Goal: Transaction & Acquisition: Purchase product/service

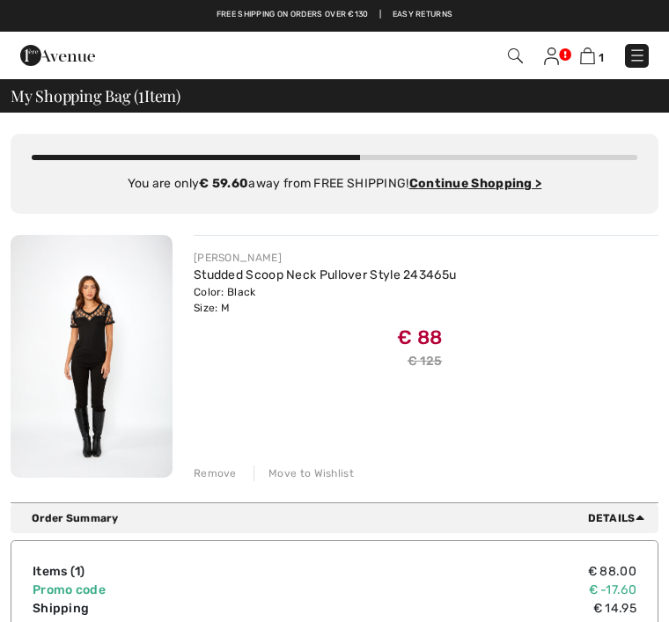
click at [642, 59] on img at bounding box center [637, 56] width 18 height 18
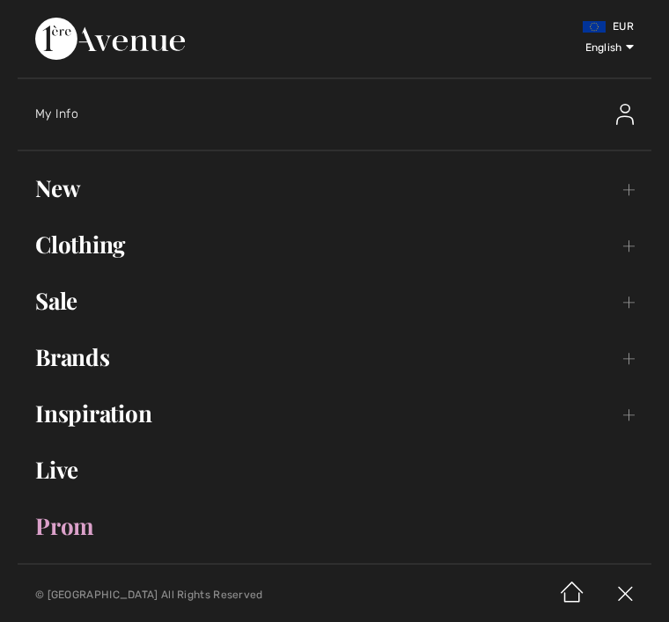
click at [57, 319] on link "Sale Toggle submenu" at bounding box center [334, 300] width 633 height 39
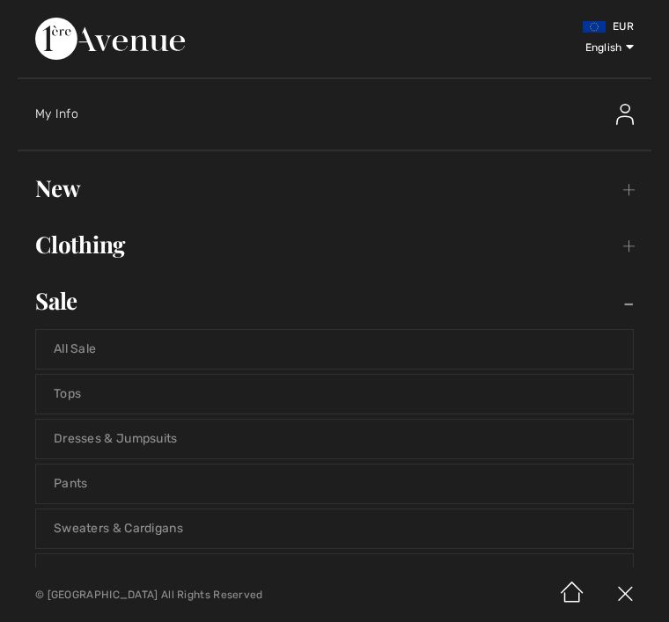
click at [314, 439] on link "Dresses & Jumpsuits" at bounding box center [334, 439] width 596 height 39
click at [270, 437] on link "Dresses & Jumpsuits" at bounding box center [334, 439] width 596 height 39
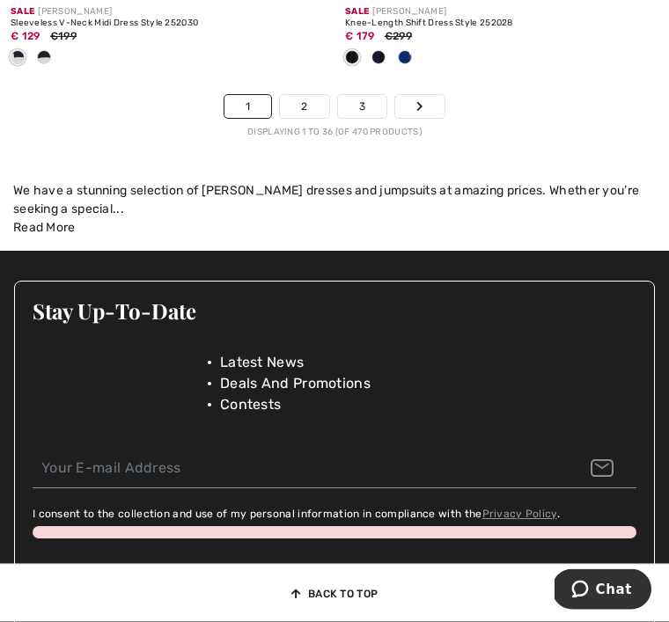
scroll to position [10303, 0]
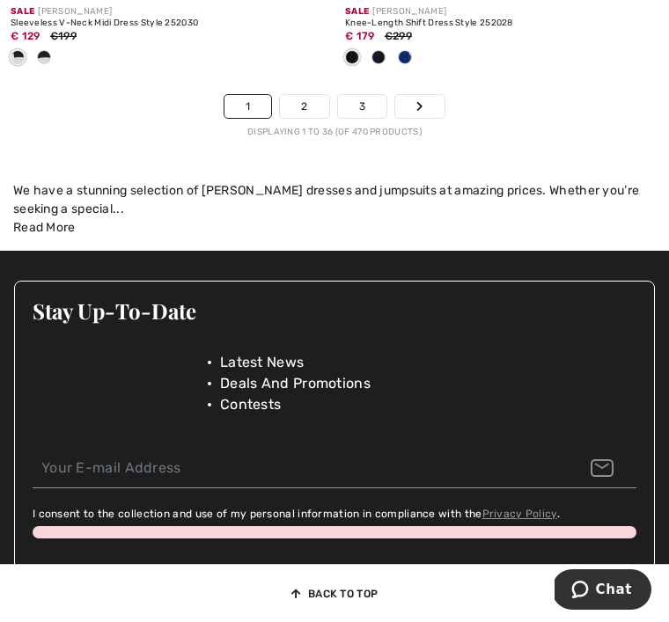
click at [319, 99] on link "2" at bounding box center [304, 106] width 48 height 23
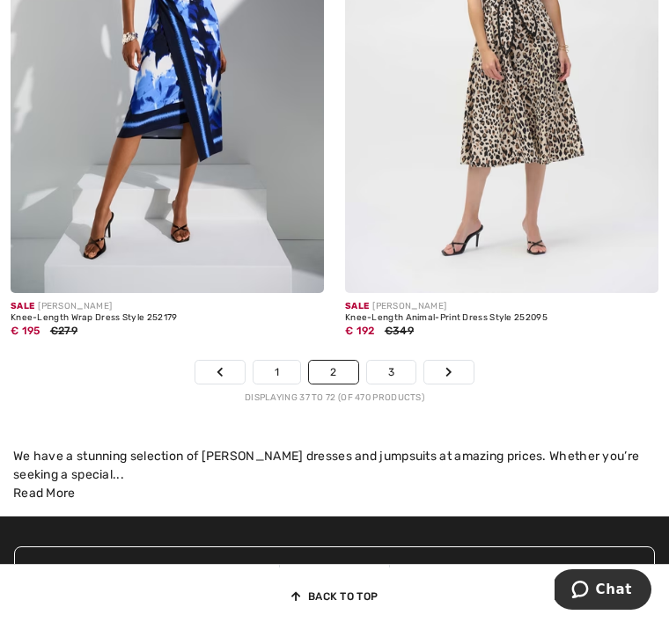
scroll to position [9844, 0]
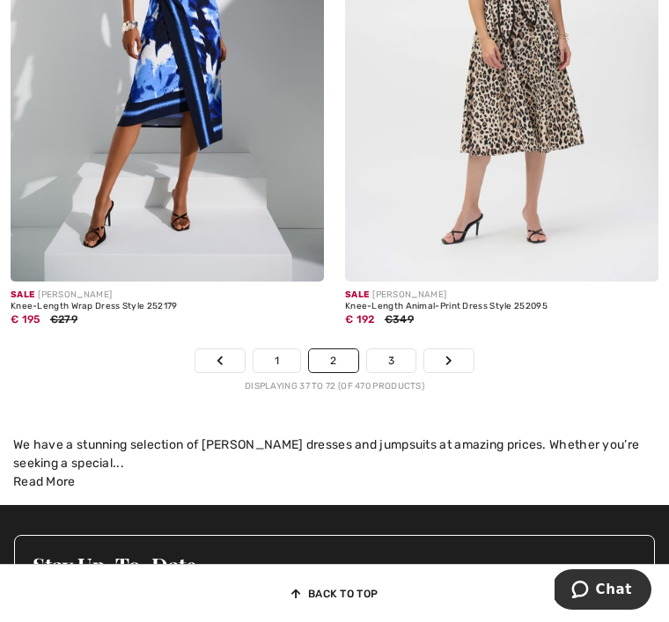
click at [407, 351] on link "3" at bounding box center [391, 360] width 48 height 23
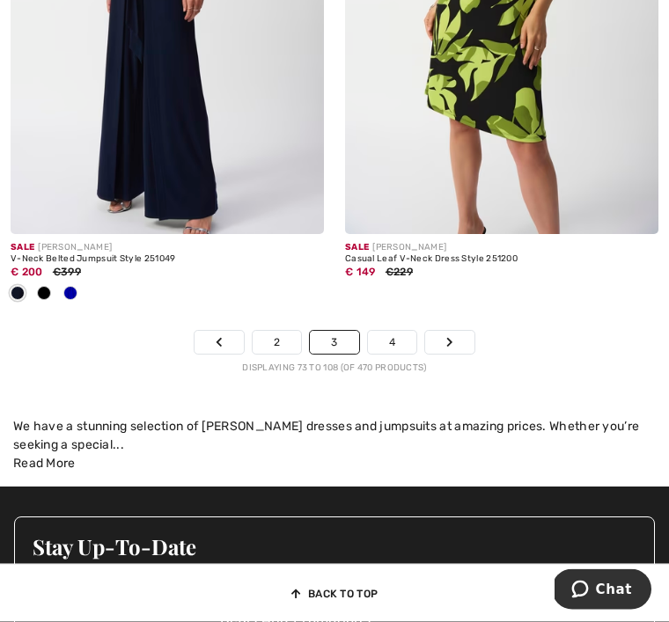
scroll to position [10182, 0]
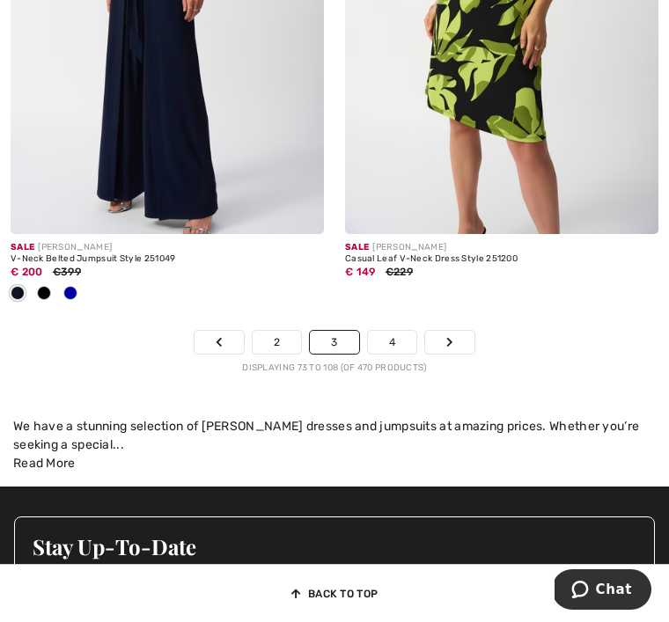
click at [402, 332] on link "4" at bounding box center [392, 342] width 48 height 23
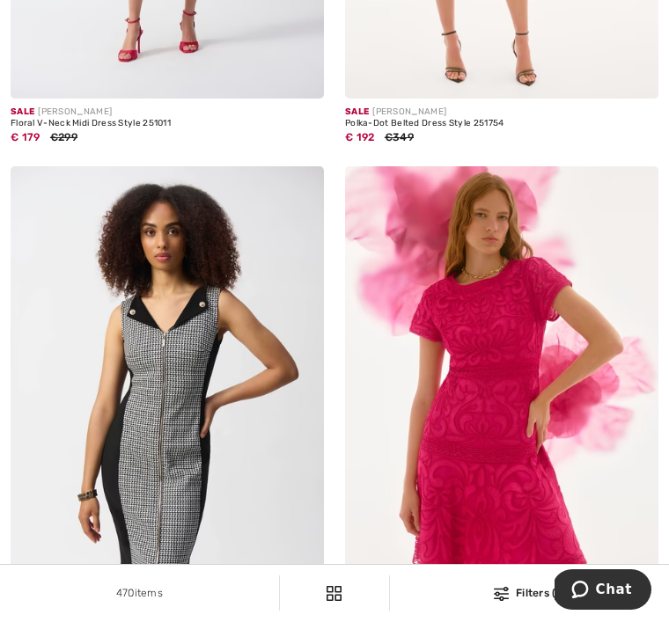
scroll to position [5528, 0]
